Goal: Task Accomplishment & Management: Manage account settings

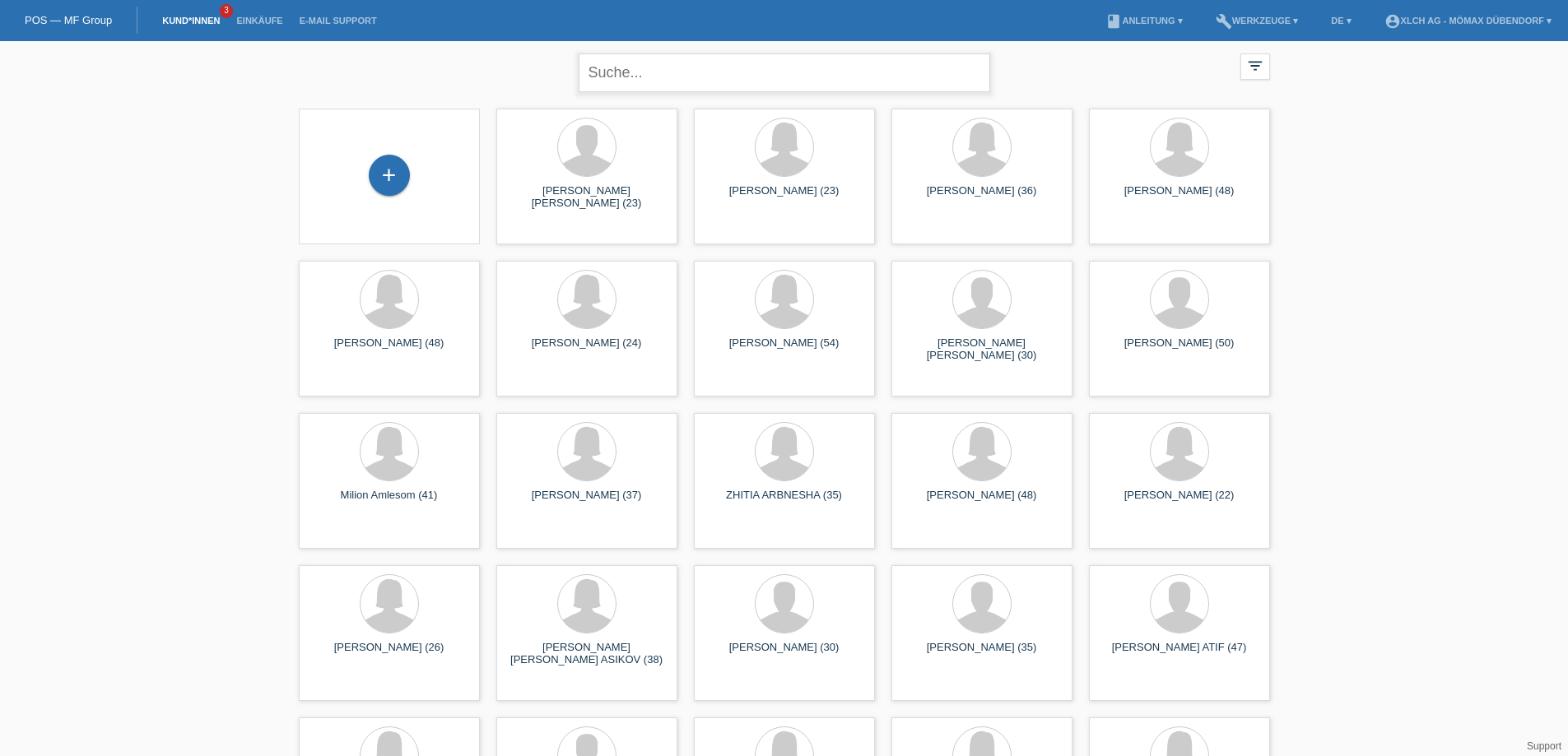
click at [751, 60] on input "text" at bounding box center [784, 73] width 412 height 39
type input "milion"
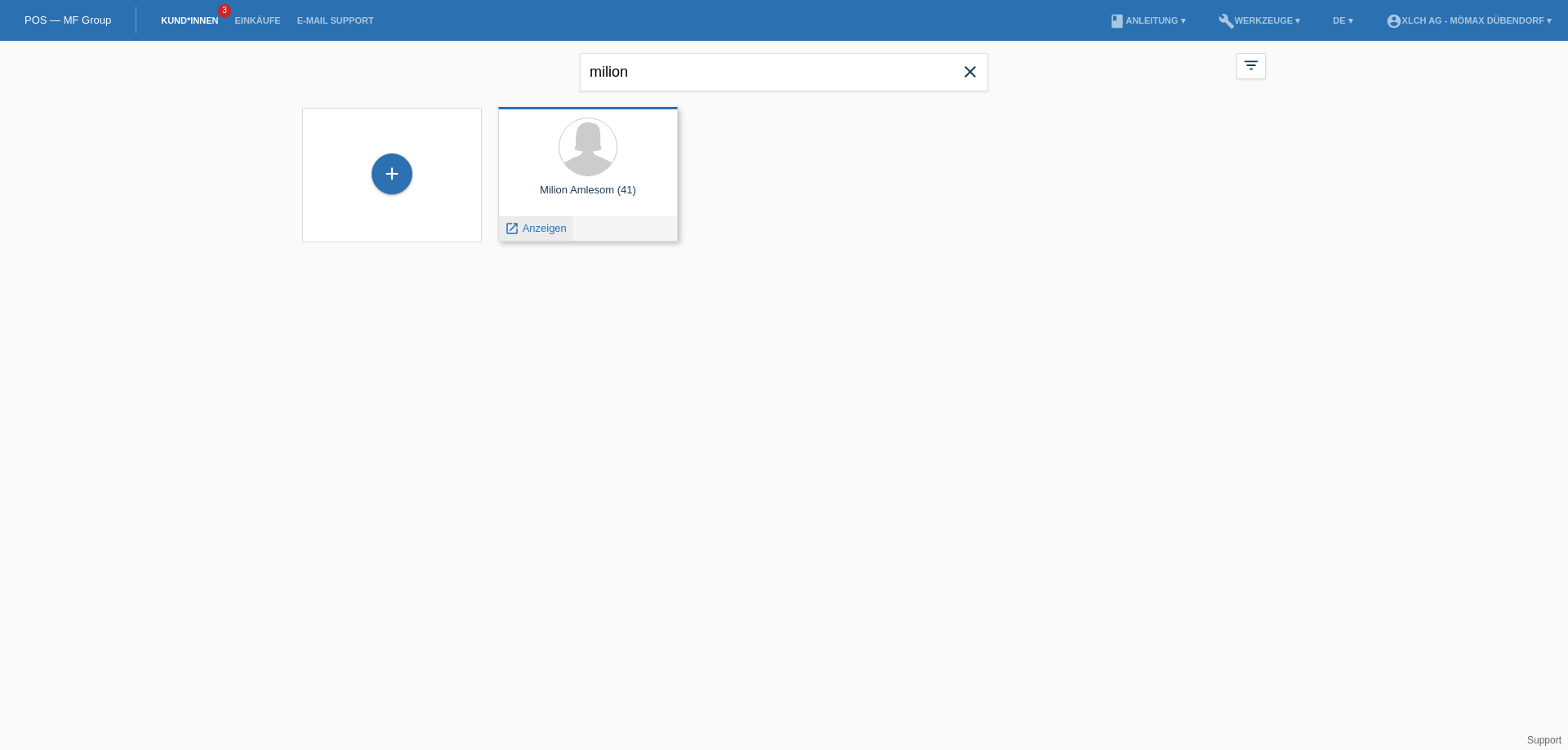
click at [540, 224] on span "Anzeigen" at bounding box center [544, 228] width 44 height 12
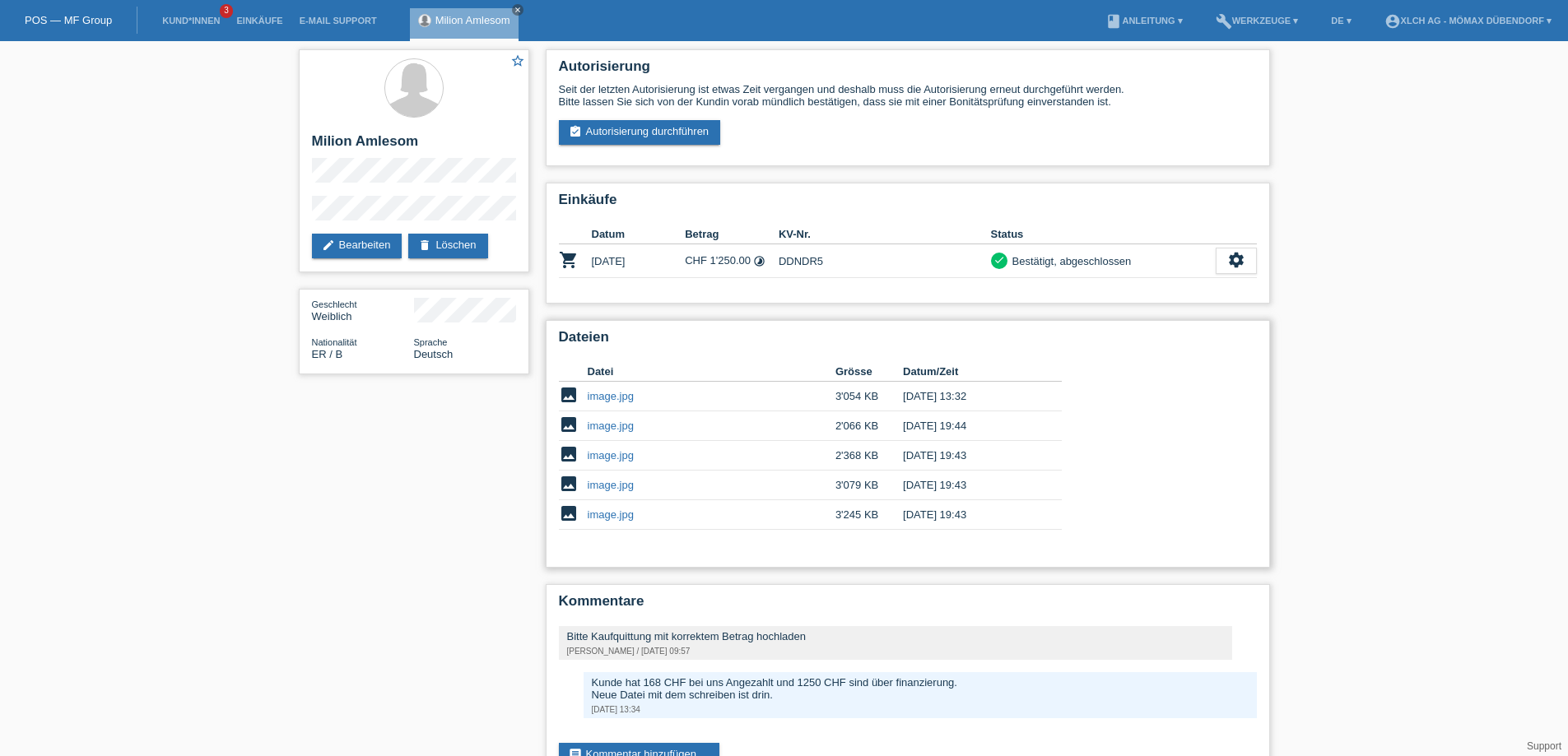
scroll to position [49, 0]
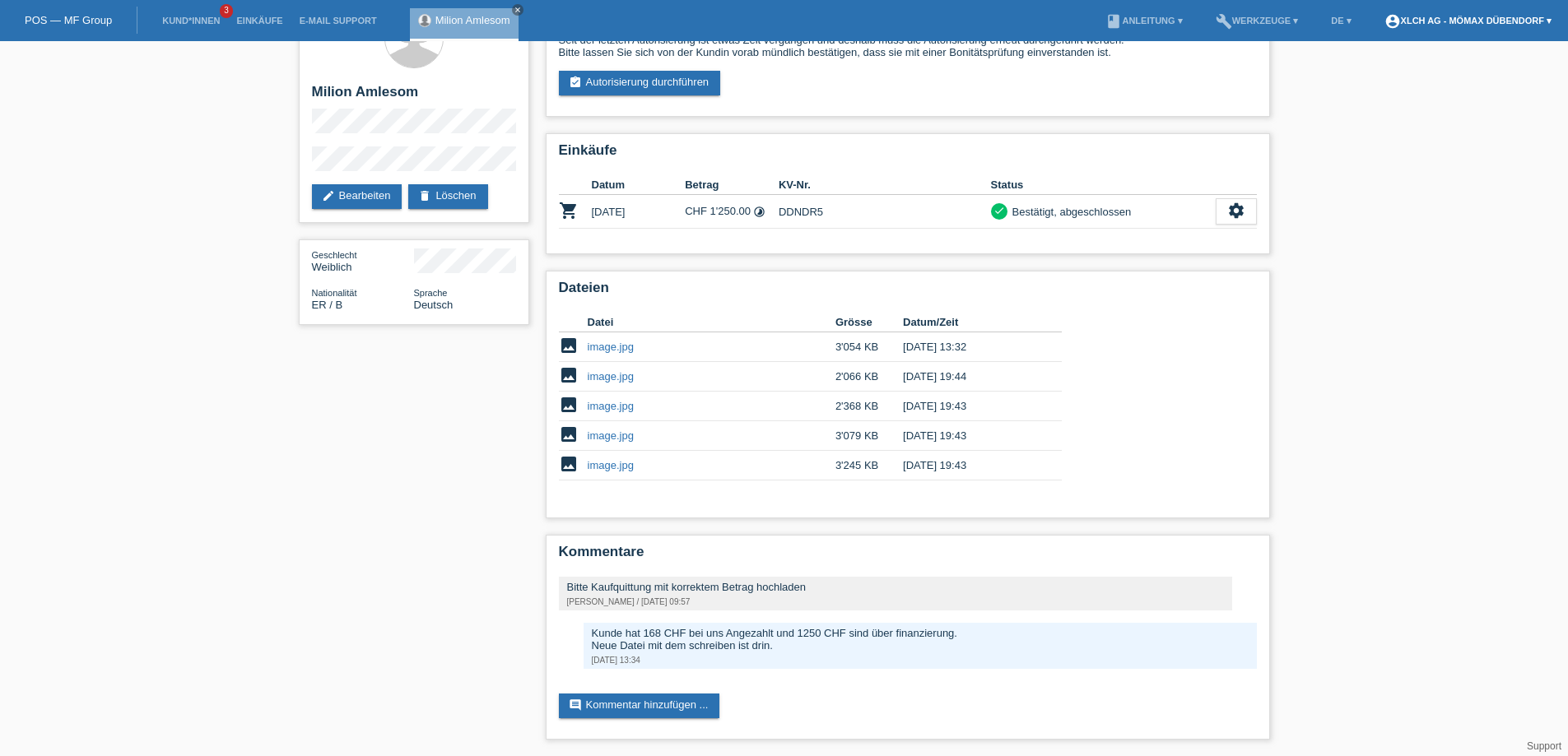
click at [1477, 18] on link "account_circle XLCH AG - Mömax Dübendorf ▾" at bounding box center [1468, 20] width 183 height 10
click at [1379, 86] on link "Logout" at bounding box center [1379, 85] width 33 height 12
